Goal: Task Accomplishment & Management: Complete application form

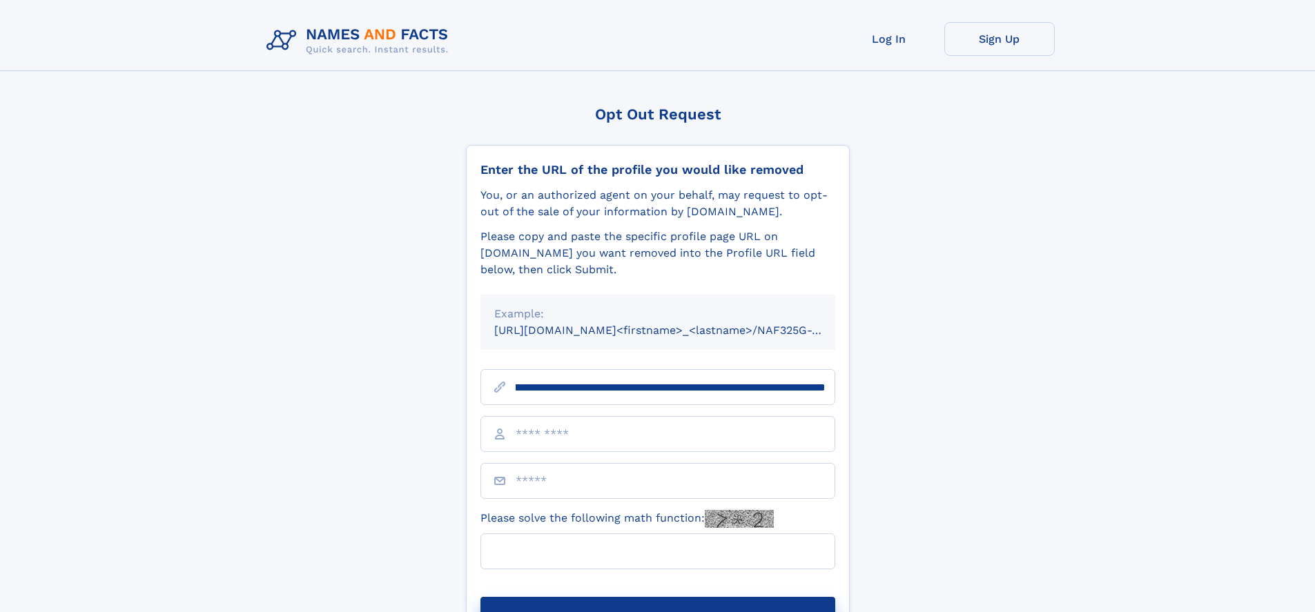
scroll to position [0, 158]
type input "**********"
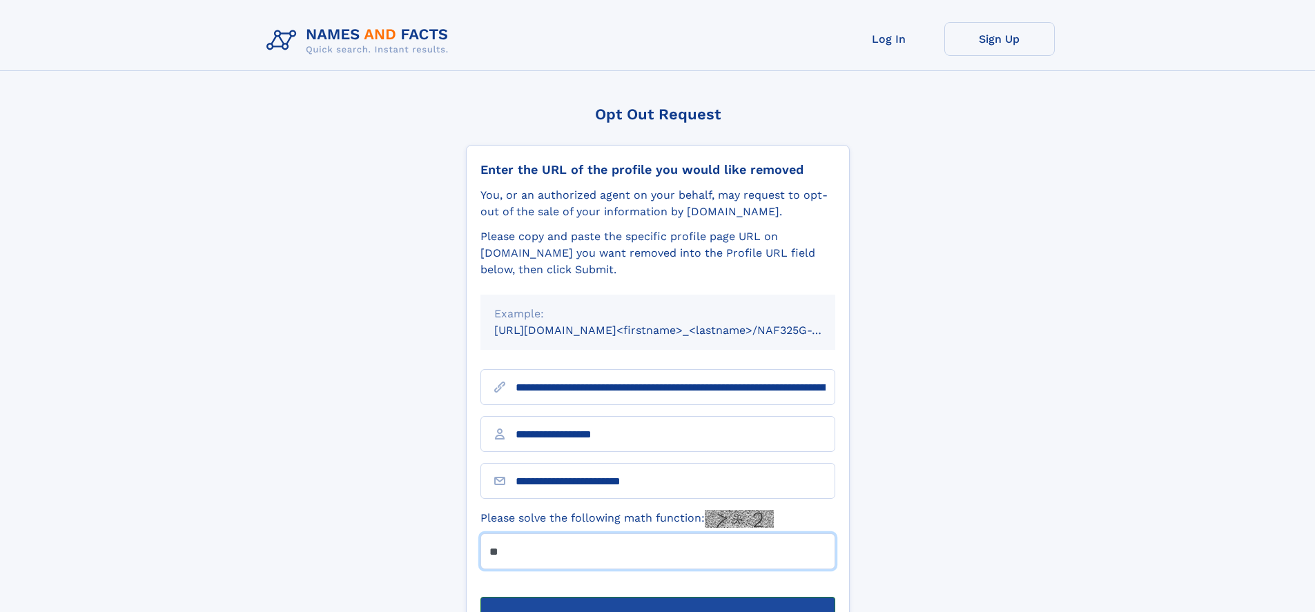
type input "**"
click at [657, 597] on button "Submit Opt Out Request" at bounding box center [657, 619] width 355 height 44
